Goal: Transaction & Acquisition: Purchase product/service

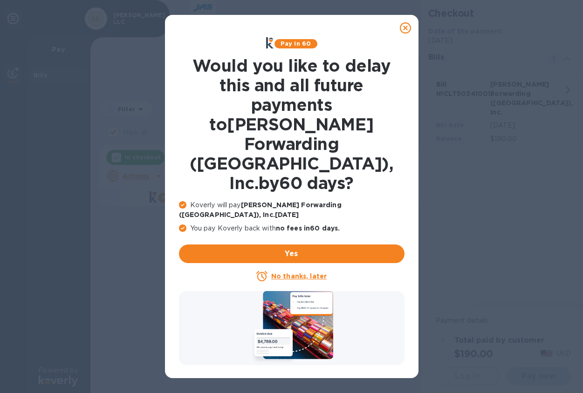
checkbox input "false"
click at [305, 273] on u "No thanks, later" at bounding box center [298, 276] width 55 height 7
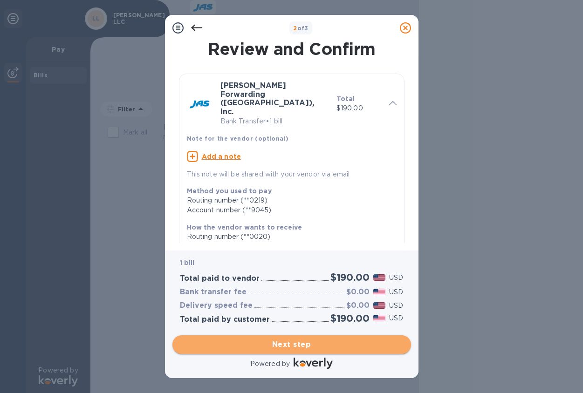
click at [317, 346] on span "Next step" at bounding box center [292, 344] width 224 height 11
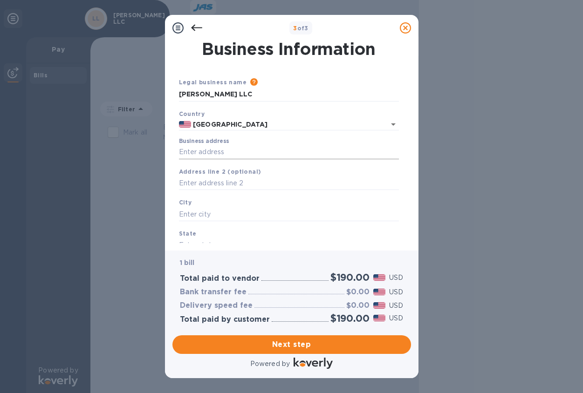
click at [242, 152] on input "Business address" at bounding box center [289, 152] width 220 height 14
type input "[STREET_ADDRESS]"
type input "Charlotte"
type input "NC"
type input "28273"
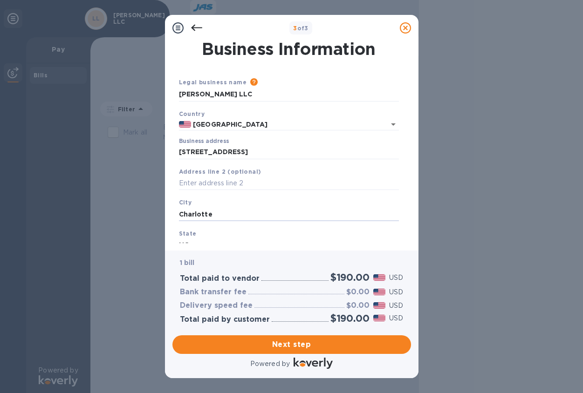
drag, startPoint x: 230, startPoint y: 215, endPoint x: 131, endPoint y: 217, distance: 99.2
click at [131, 217] on div "3 of 3 Business Information Legal business name Please provide the legal name t…" at bounding box center [291, 196] width 583 height 393
type input "Charlotte"
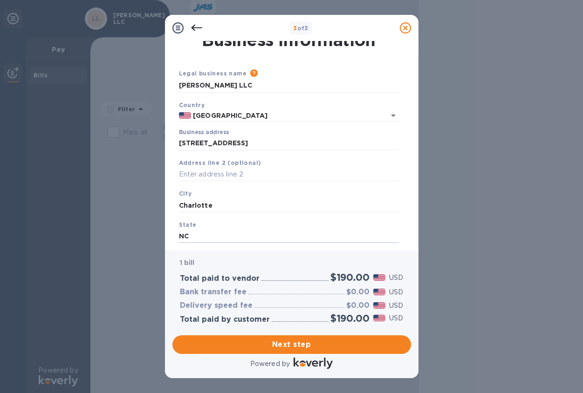
scroll to position [62, 0]
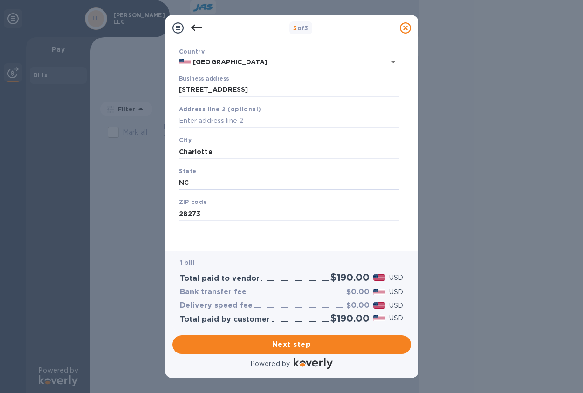
drag, startPoint x: 194, startPoint y: 184, endPoint x: 159, endPoint y: 185, distance: 34.9
click at [159, 185] on div "3 of 3 Business Information Legal business name Please provide the legal name t…" at bounding box center [291, 196] width 583 height 393
type input "NC"
type input "28273"
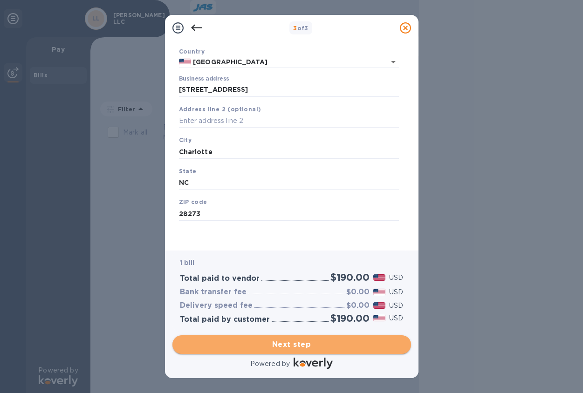
click at [244, 346] on span "Next step" at bounding box center [292, 344] width 224 height 11
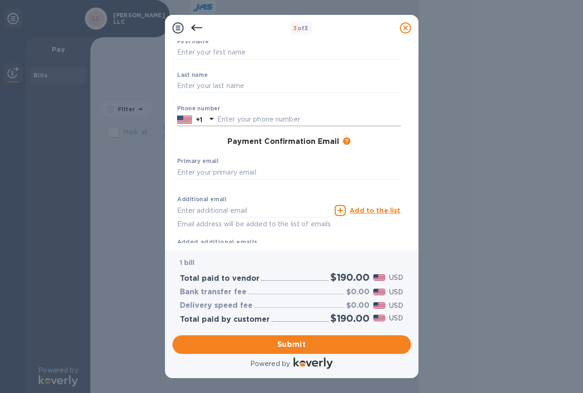
click at [235, 120] on input "text" at bounding box center [309, 120] width 184 height 14
type input "7046083034"
click at [222, 52] on input "text" at bounding box center [289, 53] width 224 height 14
type input "[PERSON_NAME]"
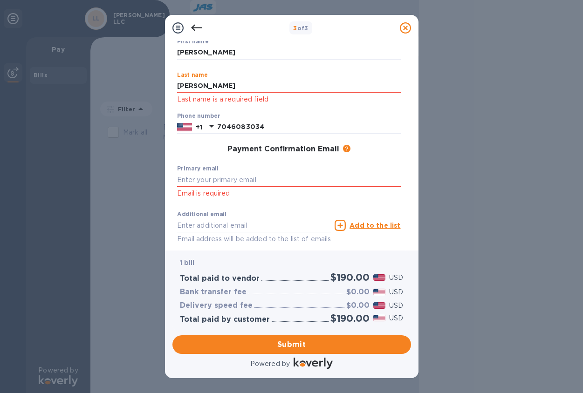
type input "[PERSON_NAME]"
click at [399, 159] on div "First name [PERSON_NAME] ​ Last name [PERSON_NAME] Last name is a required fiel…" at bounding box center [288, 149] width 231 height 231
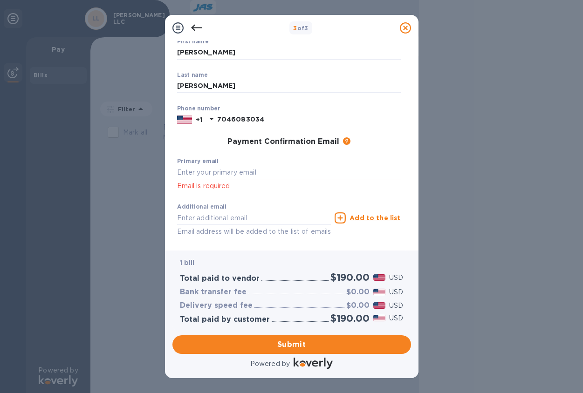
click at [213, 173] on input "text" at bounding box center [289, 172] width 224 height 14
type input "[PERSON_NAME][EMAIL_ADDRESS][PERSON_NAME][DOMAIN_NAME]"
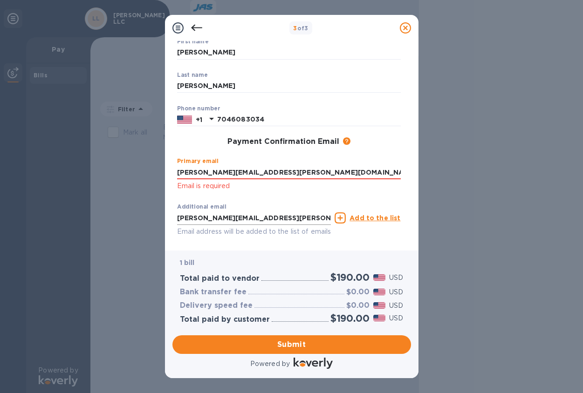
type input "[PERSON_NAME][EMAIL_ADDRESS][PERSON_NAME][DOMAIN_NAME]"
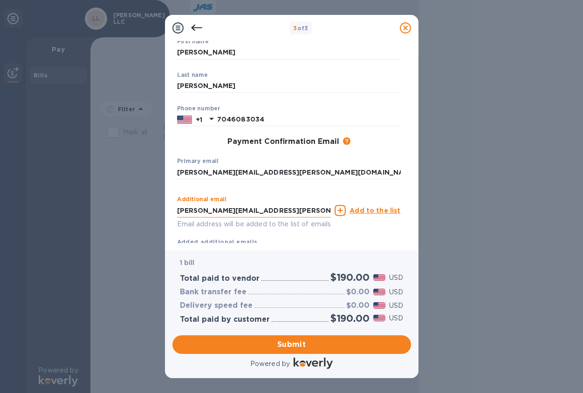
click at [242, 217] on input "[PERSON_NAME][EMAIL_ADDRESS][PERSON_NAME][DOMAIN_NAME]" at bounding box center [254, 211] width 154 height 14
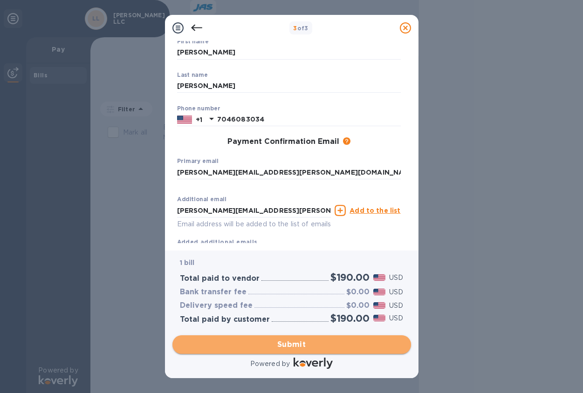
click at [264, 345] on span "Submit" at bounding box center [292, 344] width 224 height 11
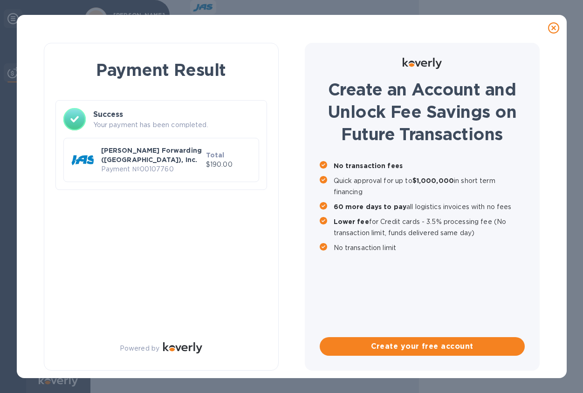
scroll to position [0, 0]
